Goal: Task Accomplishment & Management: Manage account settings

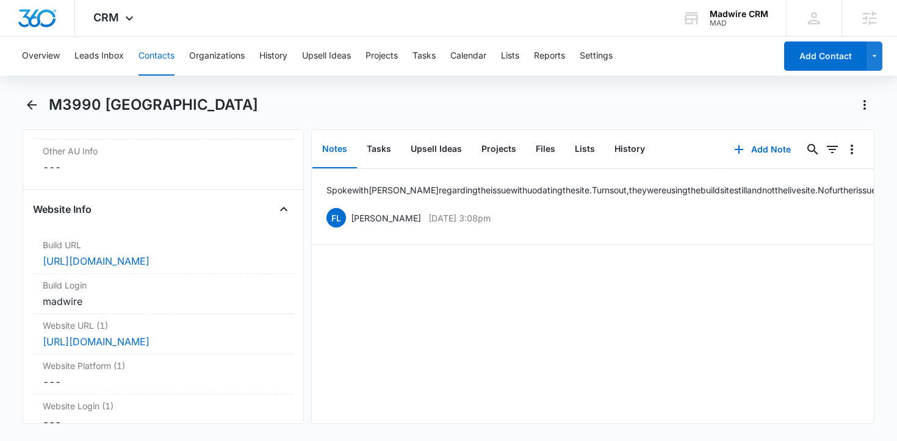
scroll to position [4571, 0]
click at [255, 256] on dd "Cancel Save Changes https://10db6135e4.nxcli.net/wp-admin" at bounding box center [164, 262] width 242 height 15
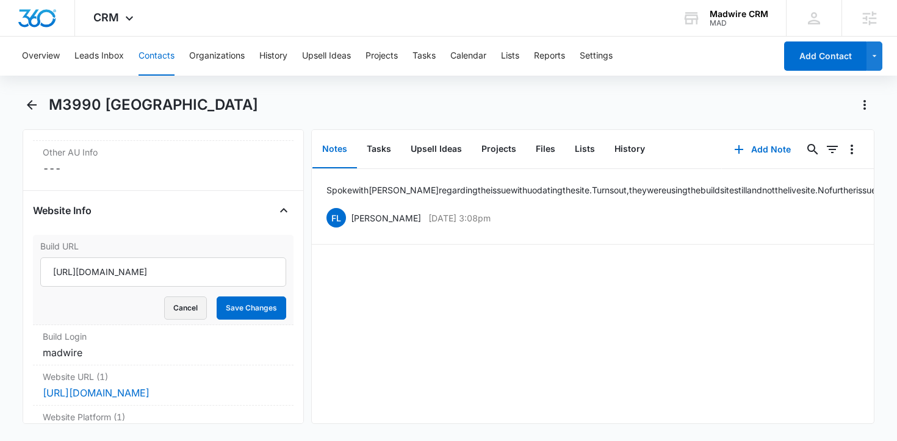
click at [173, 317] on button "Cancel" at bounding box center [185, 308] width 43 height 23
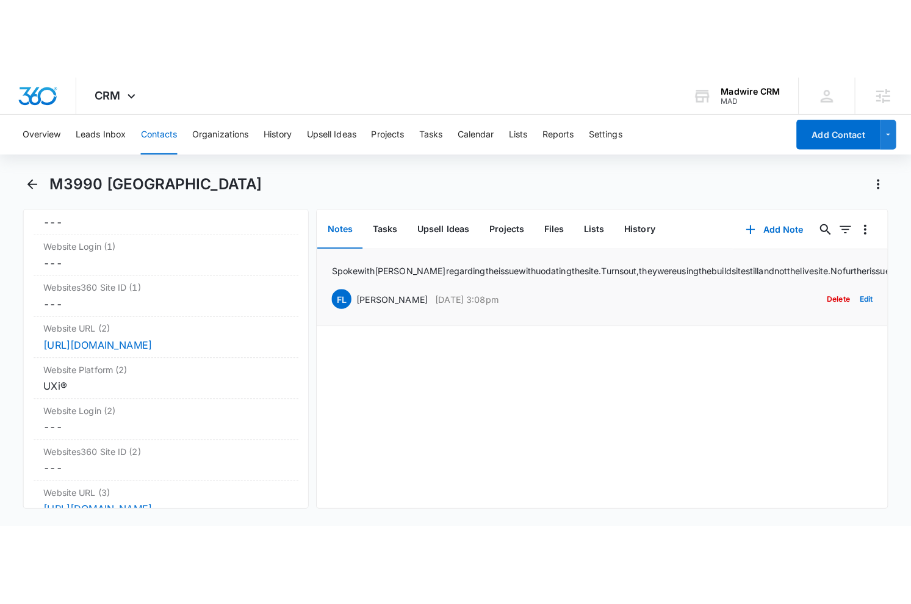
scroll to position [4581, 0]
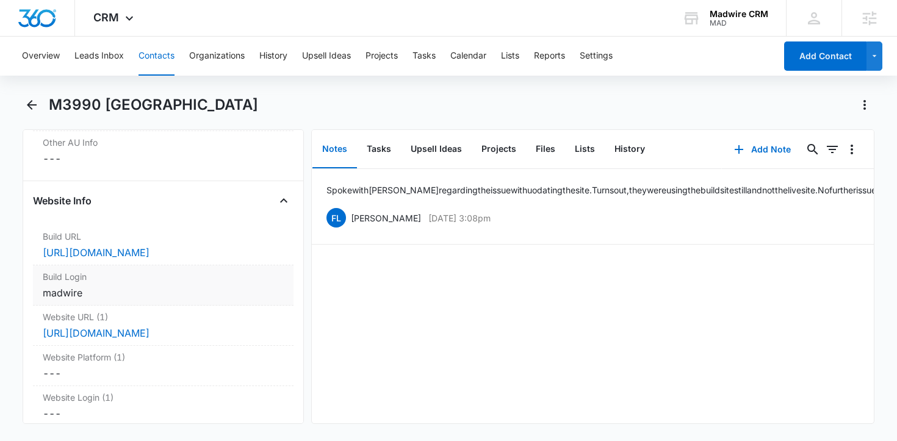
click at [191, 292] on div "madwire" at bounding box center [164, 293] width 242 height 15
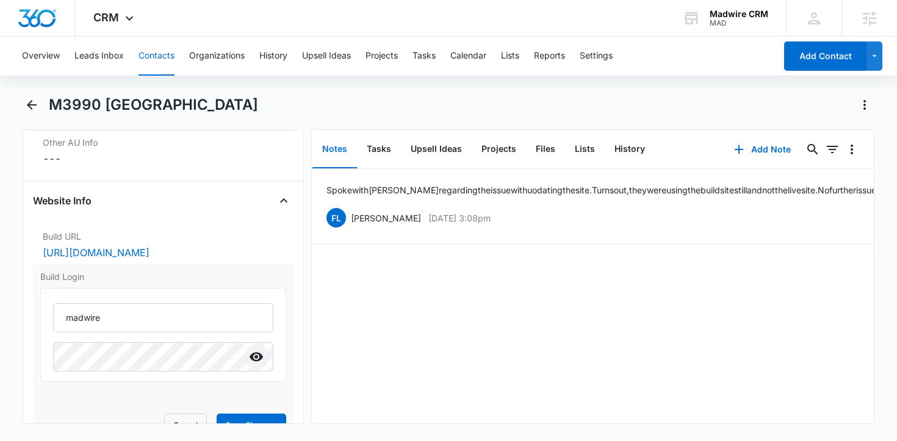
click at [255, 359] on icon "Show" at bounding box center [256, 357] width 15 height 15
